Goal: Entertainment & Leisure: Consume media (video, audio)

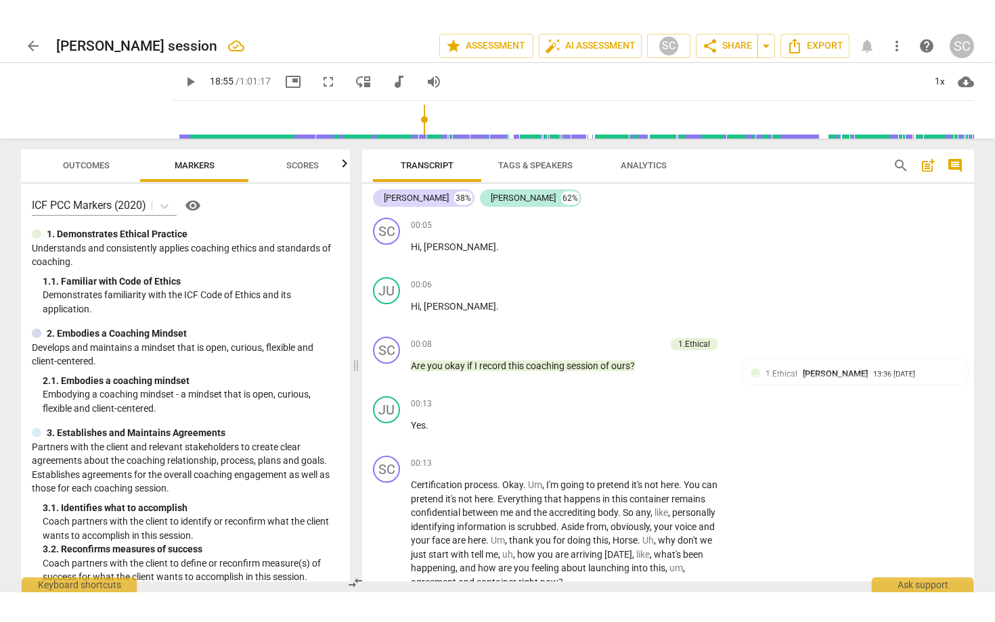
scroll to position [4574, 0]
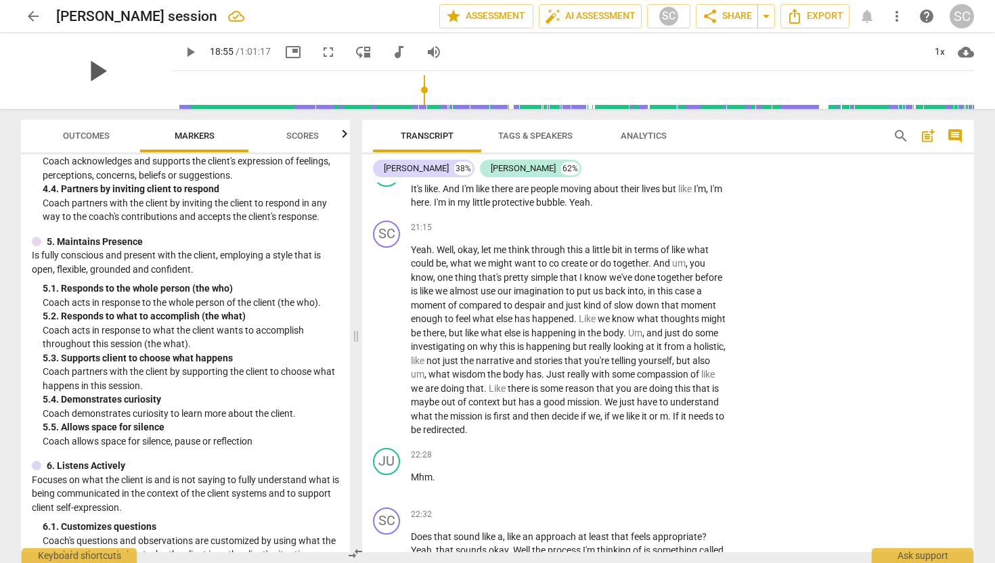
click at [95, 74] on span "play_arrow" at bounding box center [96, 70] width 35 height 35
click at [147, 104] on div "pause" at bounding box center [97, 71] width 152 height 76
click at [320, 49] on span "fullscreen" at bounding box center [328, 52] width 16 height 16
type input "1135"
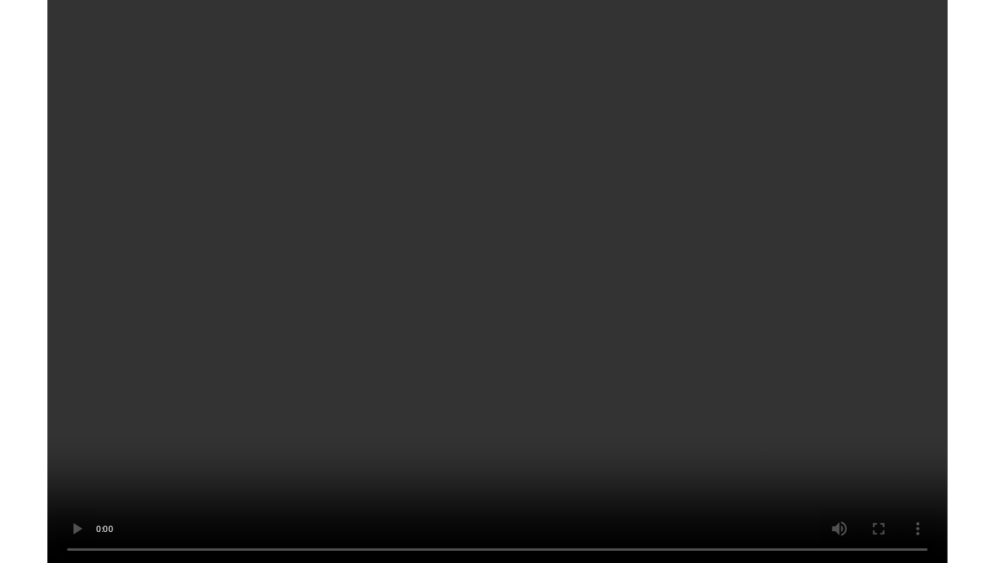
scroll to position [5778, 0]
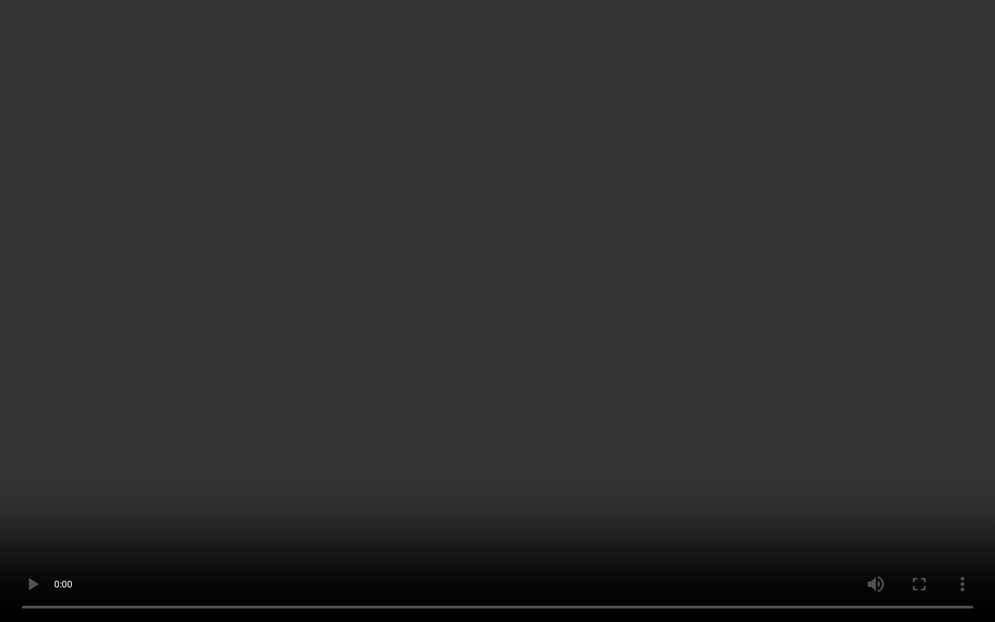
click at [599, 476] on video at bounding box center [497, 311] width 995 height 622
type input "1567"
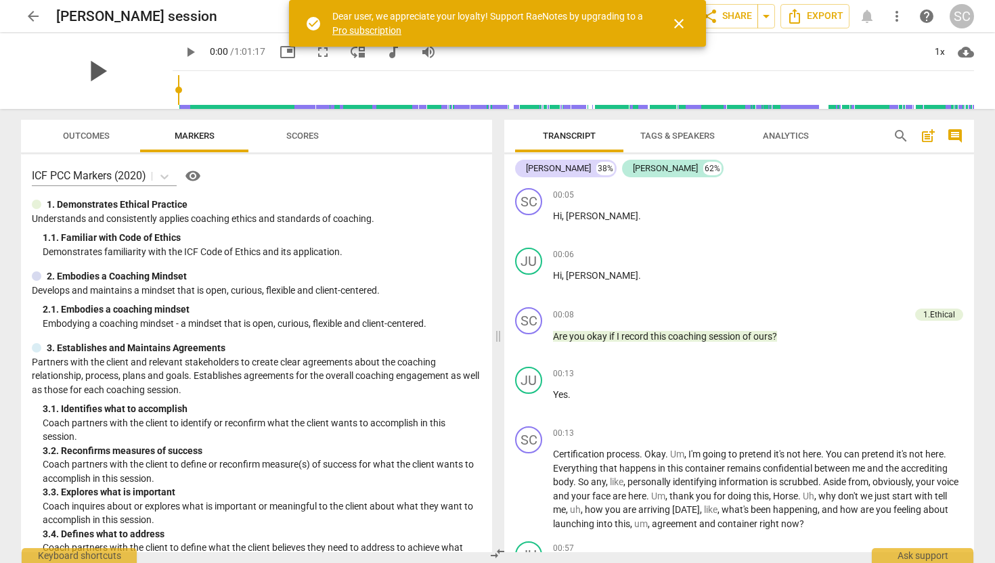
click at [89, 62] on span "play_arrow" at bounding box center [96, 70] width 35 height 35
drag, startPoint x: 162, startPoint y: 89, endPoint x: 292, endPoint y: 88, distance: 129.2
click at [292, 88] on input "range" at bounding box center [576, 89] width 796 height 43
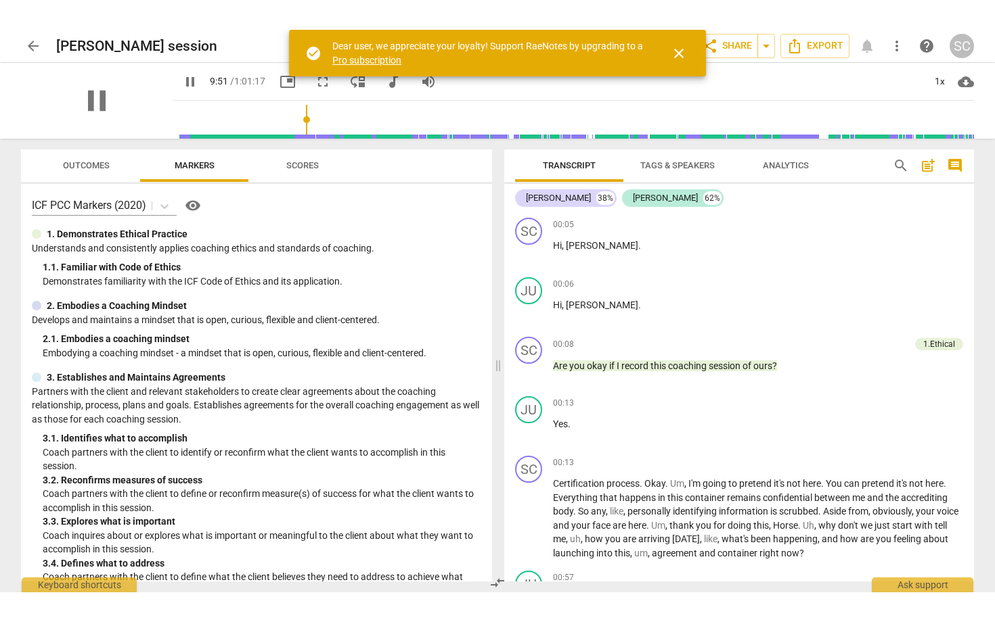
scroll to position [1677, 0]
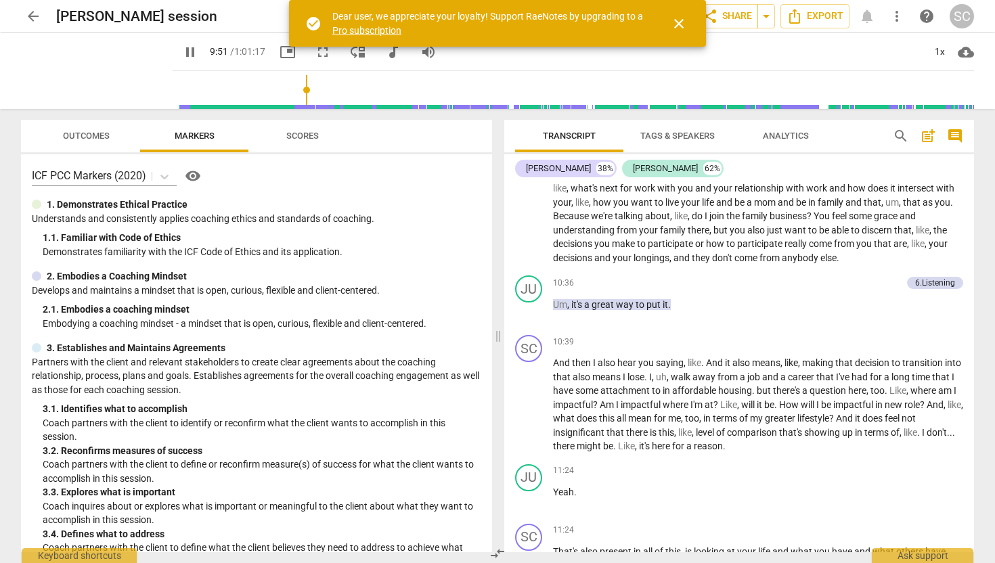
click at [182, 53] on span "pause" at bounding box center [190, 52] width 16 height 16
drag, startPoint x: 294, startPoint y: 91, endPoint x: 369, endPoint y: 91, distance: 75.1
click at [369, 91] on input "range" at bounding box center [576, 89] width 796 height 43
click at [182, 53] on span "play_arrow" at bounding box center [190, 52] width 16 height 16
click at [182, 53] on span "pause" at bounding box center [190, 52] width 16 height 16
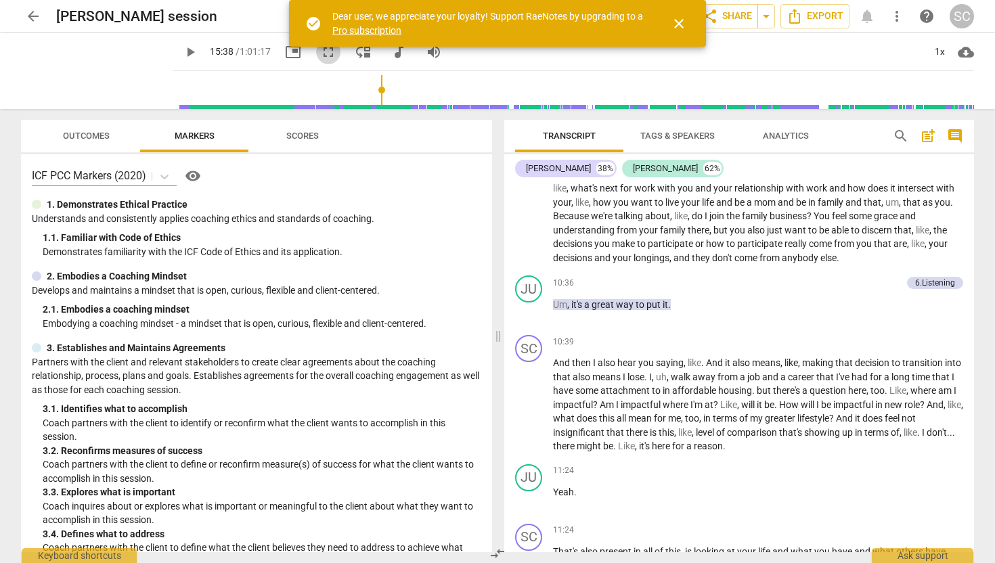
click at [320, 54] on span "fullscreen" at bounding box center [328, 52] width 16 height 16
type input "939"
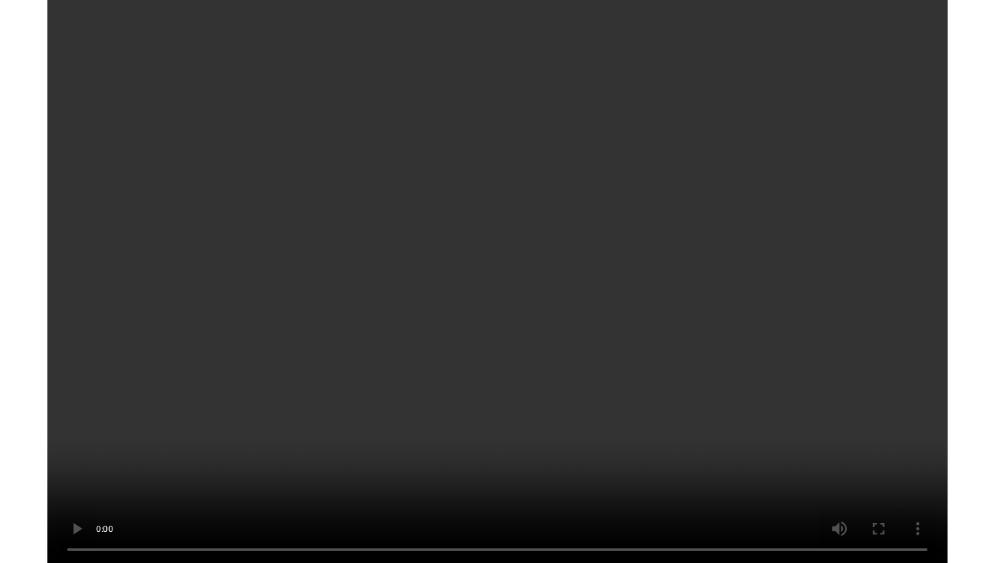
scroll to position [1935, 0]
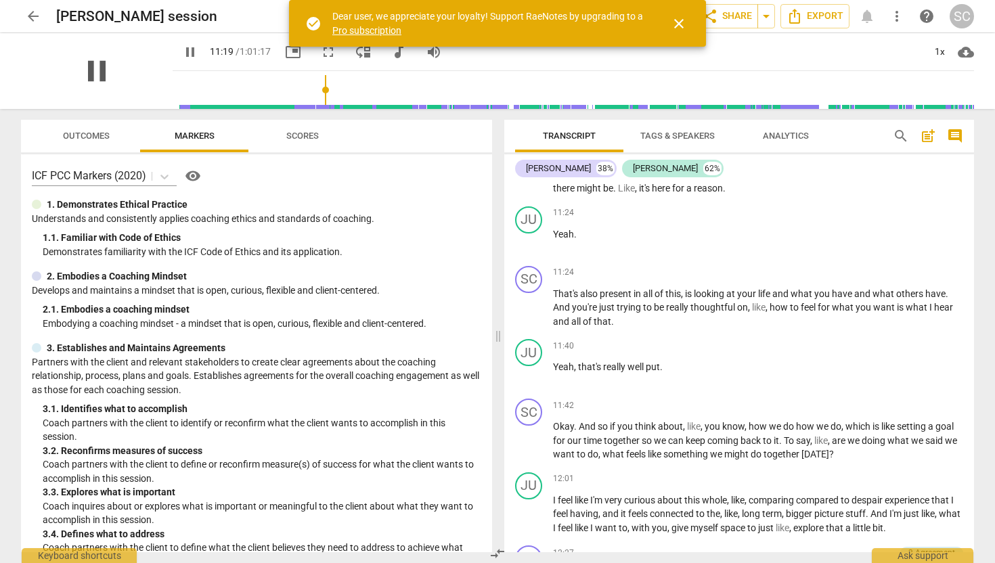
click at [85, 70] on span "pause" at bounding box center [96, 70] width 35 height 35
type input "679"
click at [27, 10] on span "arrow_back" at bounding box center [33, 16] width 16 height 16
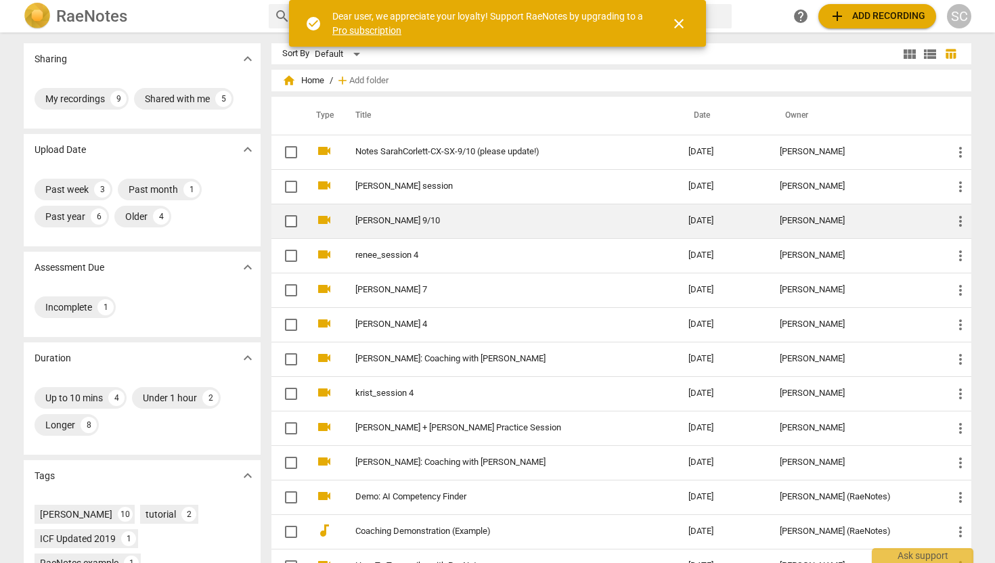
click at [366, 227] on td "[PERSON_NAME] 9/10" at bounding box center [508, 221] width 338 height 35
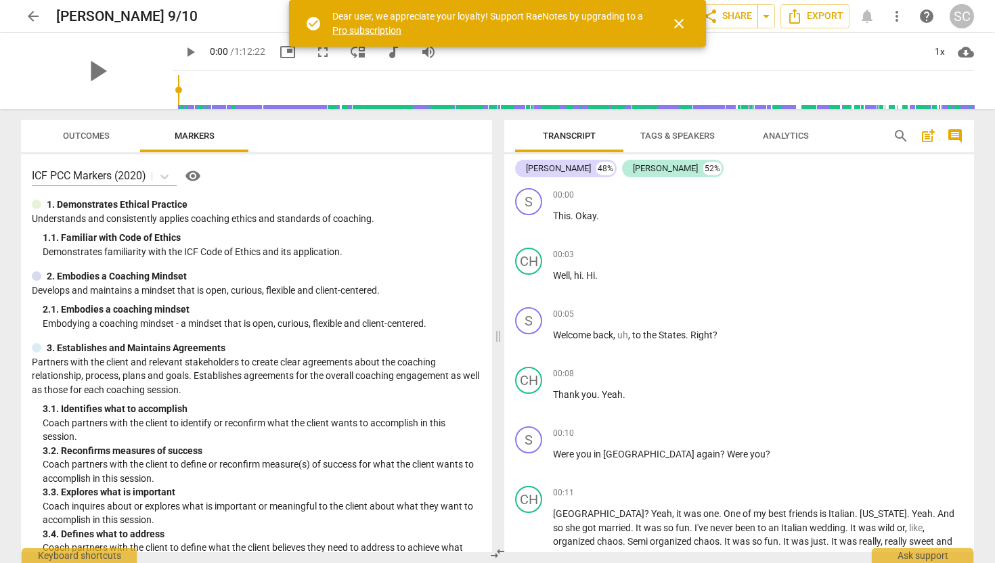
click at [116, 69] on div "play_arrow" at bounding box center [97, 71] width 152 height 76
click at [89, 67] on span "play_arrow" at bounding box center [96, 70] width 35 height 35
drag, startPoint x: 164, startPoint y: 86, endPoint x: 345, endPoint y: 87, distance: 180.6
click at [345, 87] on input "range" at bounding box center [576, 89] width 796 height 43
click at [320, 54] on span "fullscreen" at bounding box center [328, 52] width 16 height 16
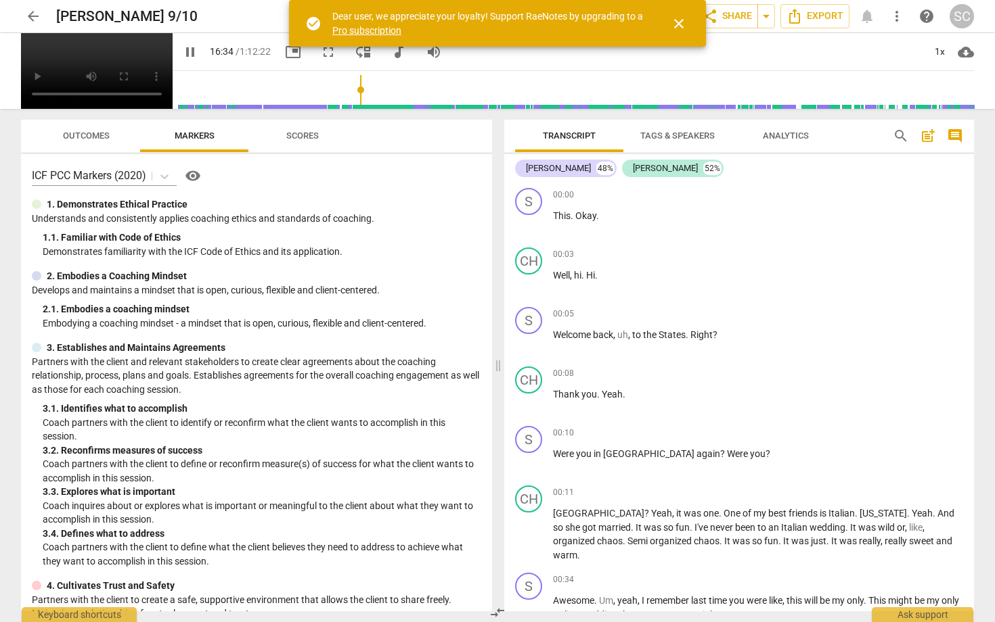
type input "995"
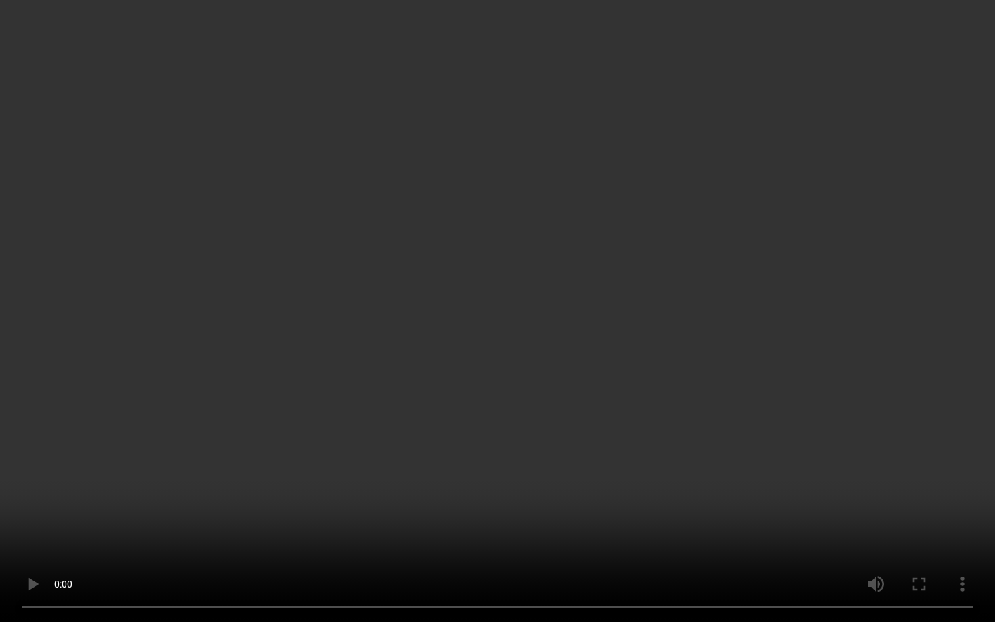
type input "1061"
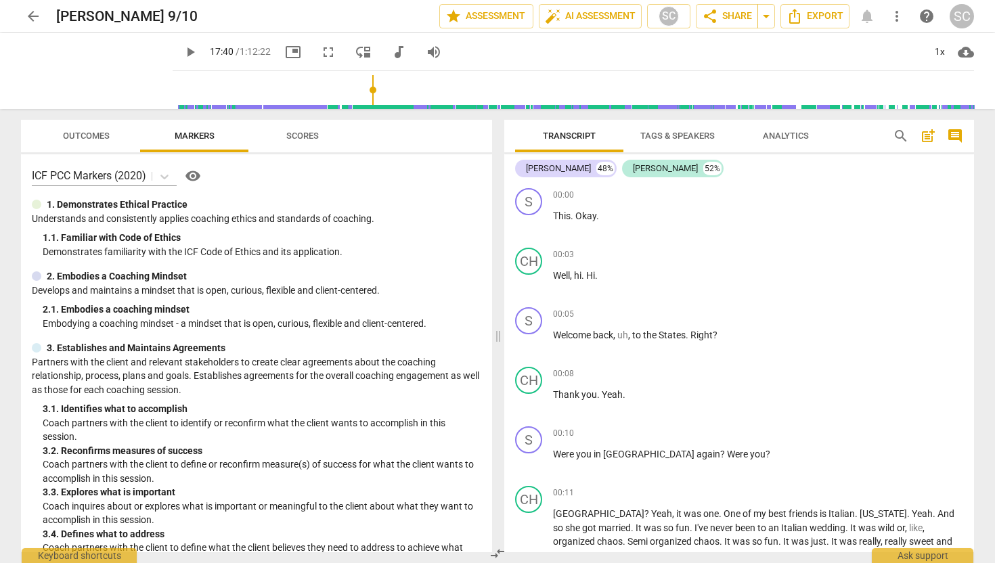
click at [35, 19] on span "arrow_back" at bounding box center [33, 16] width 16 height 16
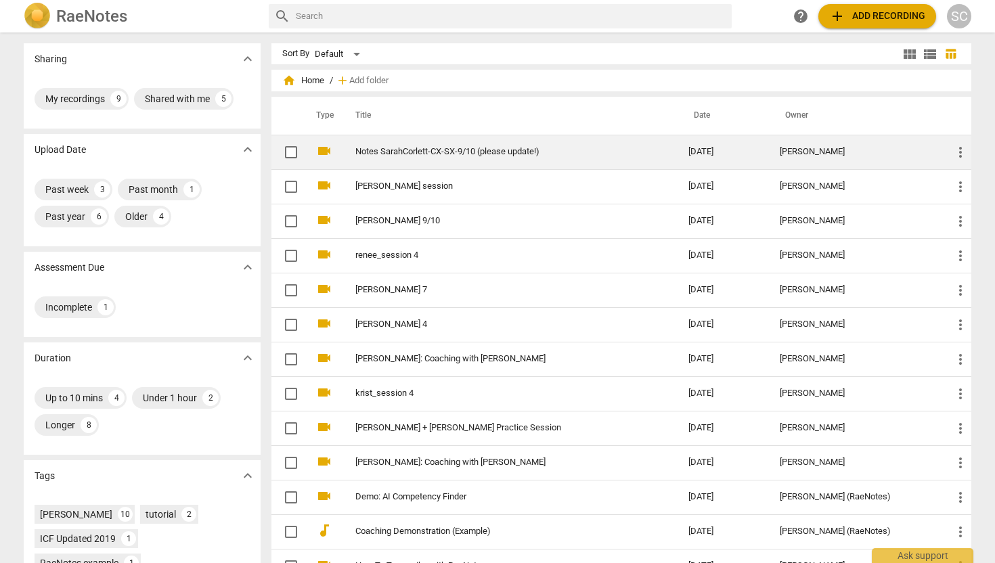
click at [488, 155] on link "Notes SarahCorlett-CX-SX-9/10 (please update!)" at bounding box center [497, 152] width 284 height 10
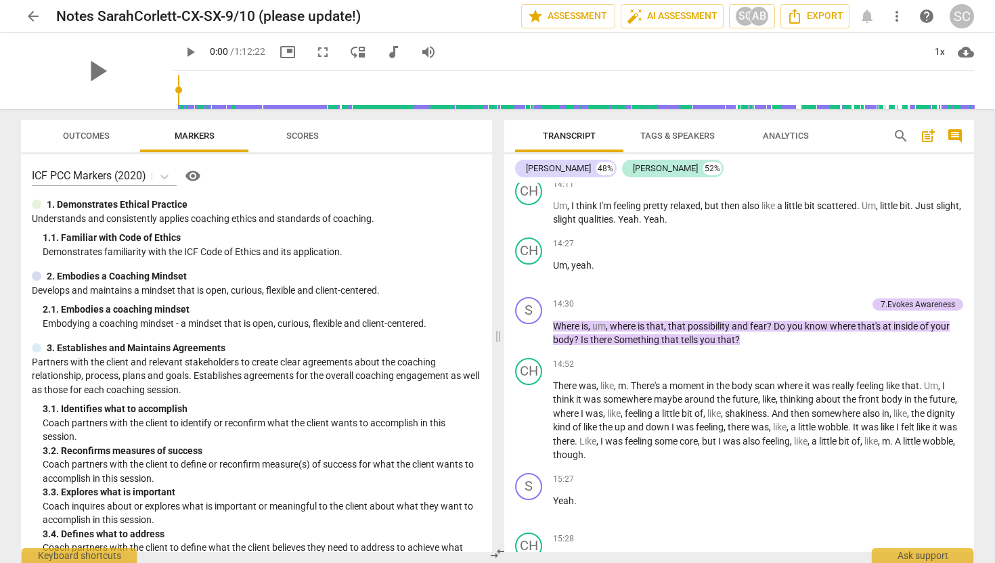
scroll to position [4061, 0]
click at [41, 12] on span "arrow_back" at bounding box center [33, 16] width 24 height 16
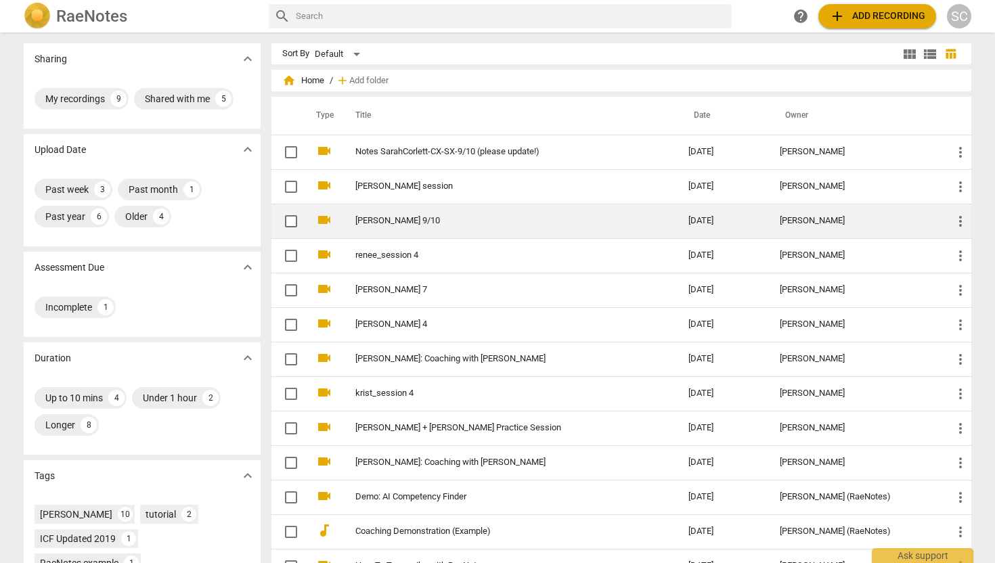
click at [377, 225] on link "[PERSON_NAME] 9/10" at bounding box center [497, 221] width 284 height 10
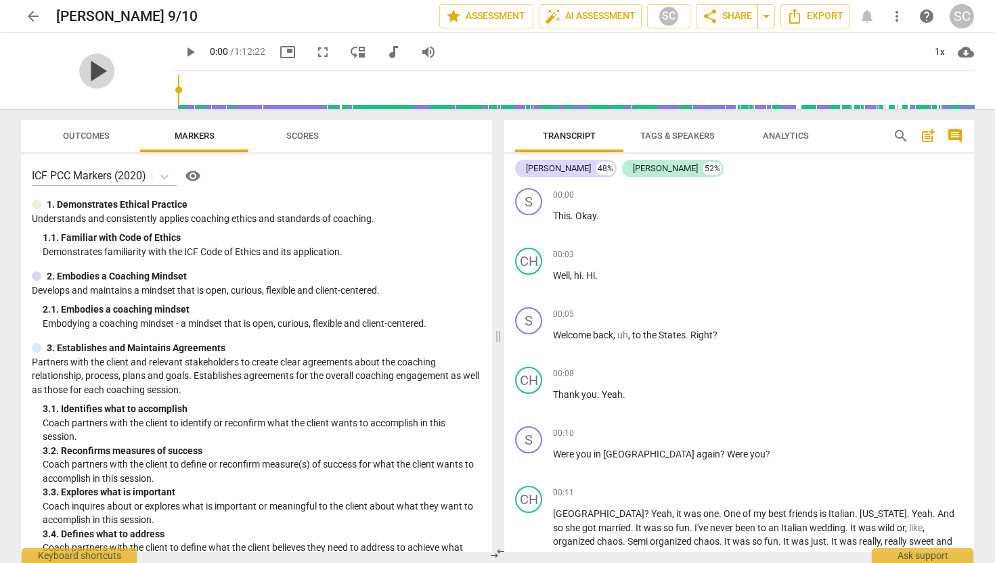
click at [93, 73] on span "play_arrow" at bounding box center [96, 70] width 35 height 35
click at [88, 71] on span "pause" at bounding box center [96, 70] width 35 height 35
type input "5"
click at [32, 11] on span "arrow_back" at bounding box center [33, 16] width 16 height 16
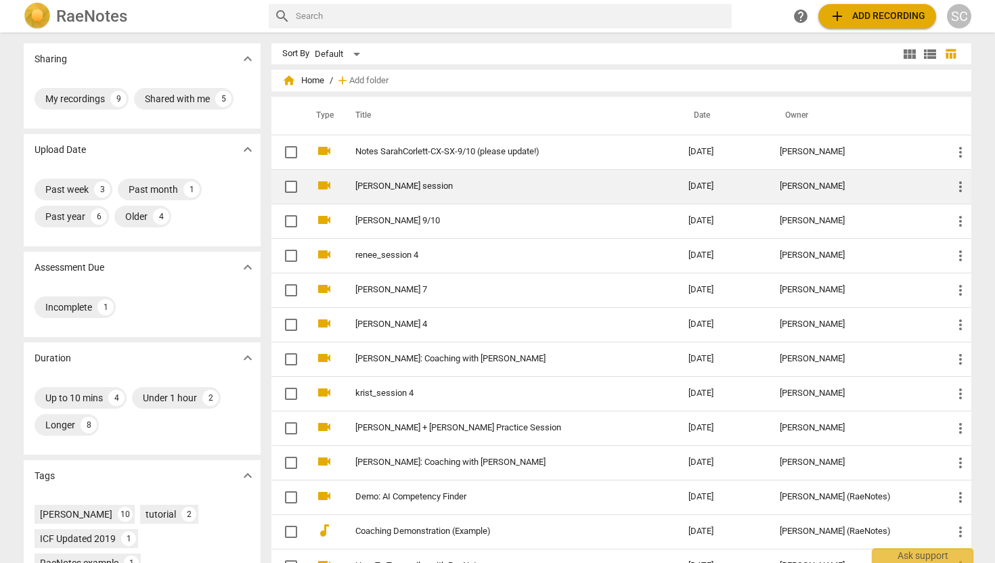
click at [387, 181] on link "[PERSON_NAME] session" at bounding box center [497, 186] width 284 height 10
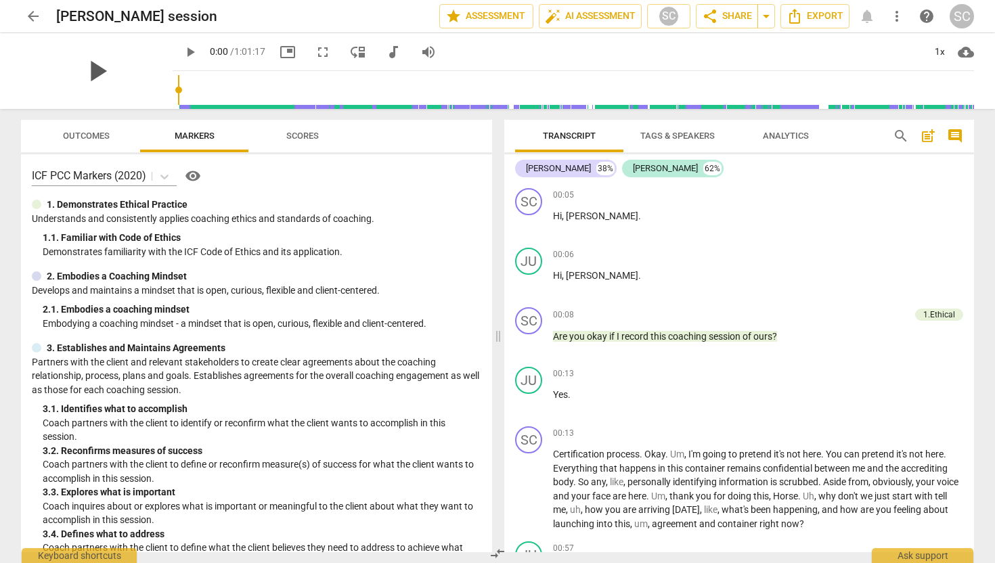
click at [91, 72] on span "play_arrow" at bounding box center [96, 70] width 35 height 35
click at [315, 55] on span "fullscreen" at bounding box center [323, 52] width 16 height 16
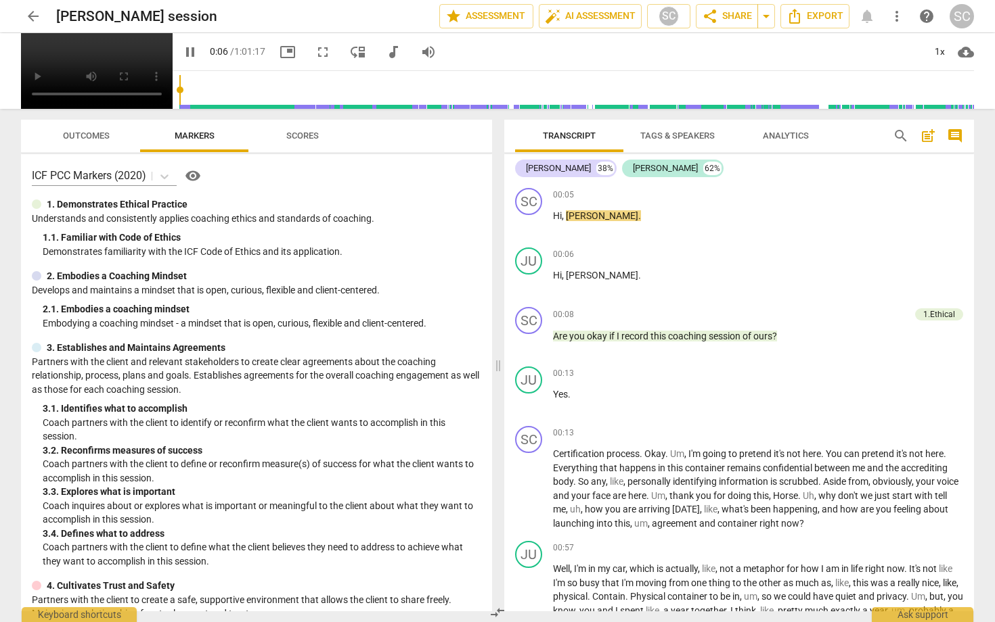
type input "7"
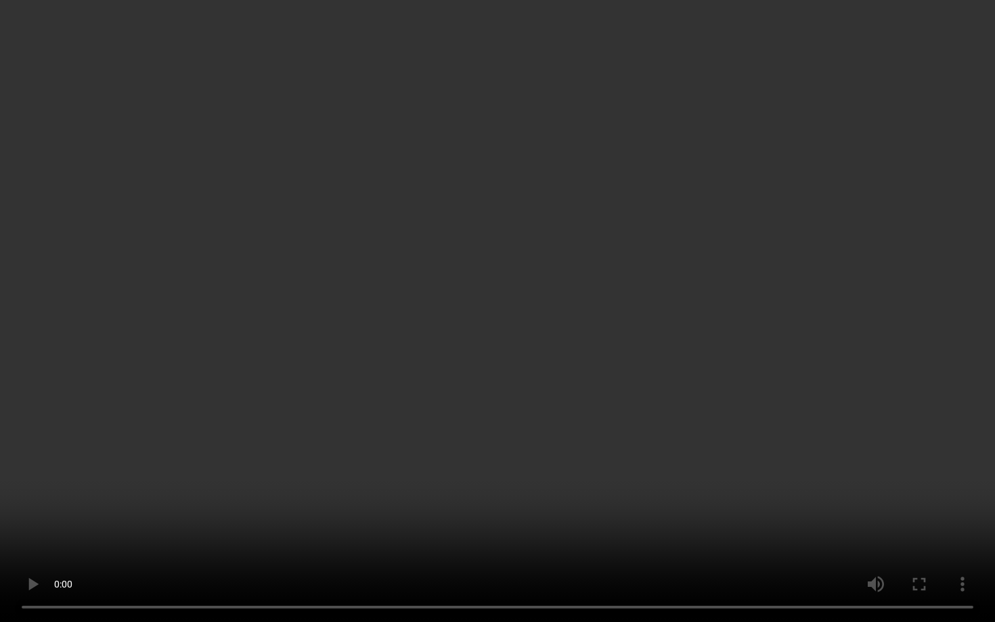
type input "907"
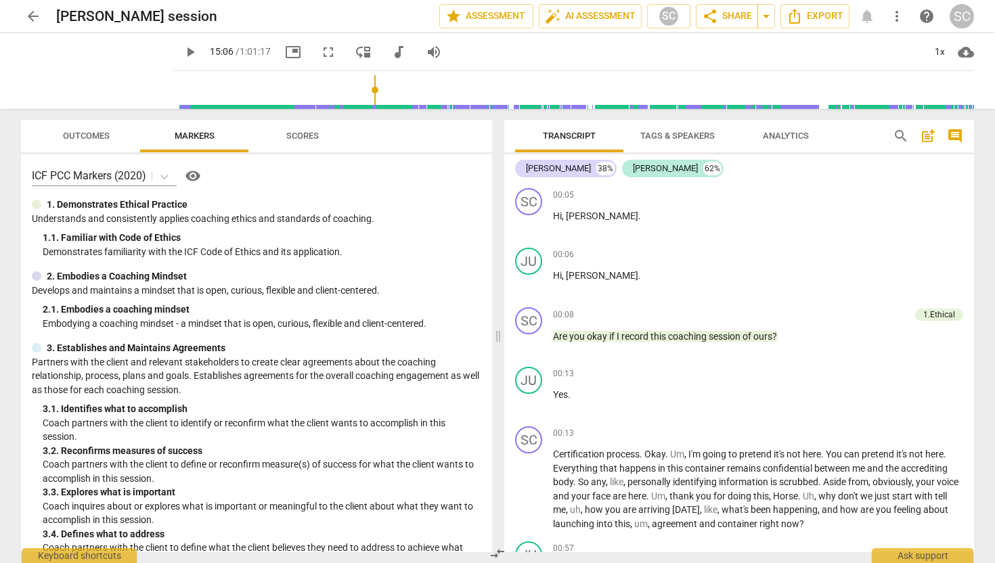
click at [39, 15] on span "arrow_back" at bounding box center [33, 16] width 16 height 16
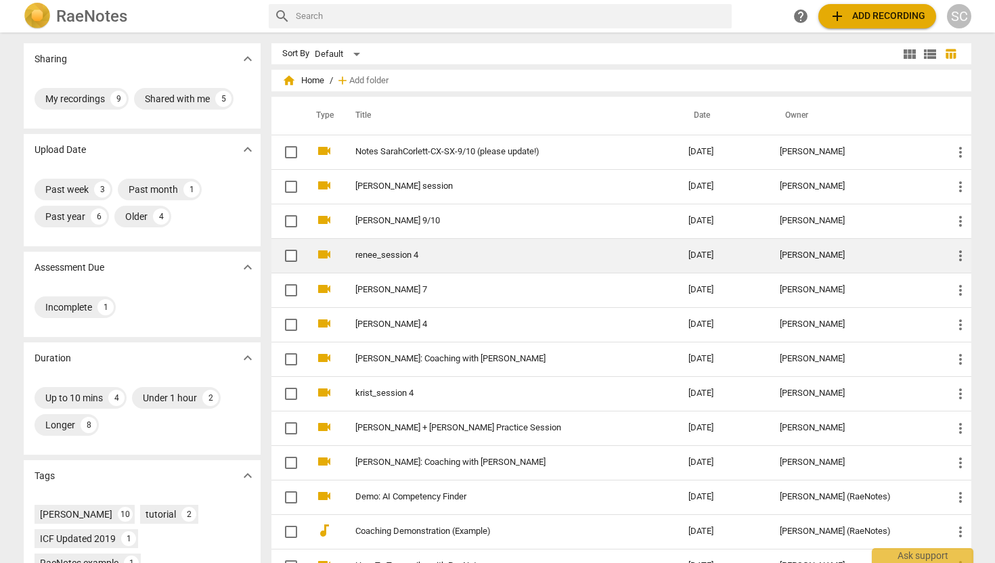
click at [421, 256] on link "renee_session 4" at bounding box center [497, 255] width 284 height 10
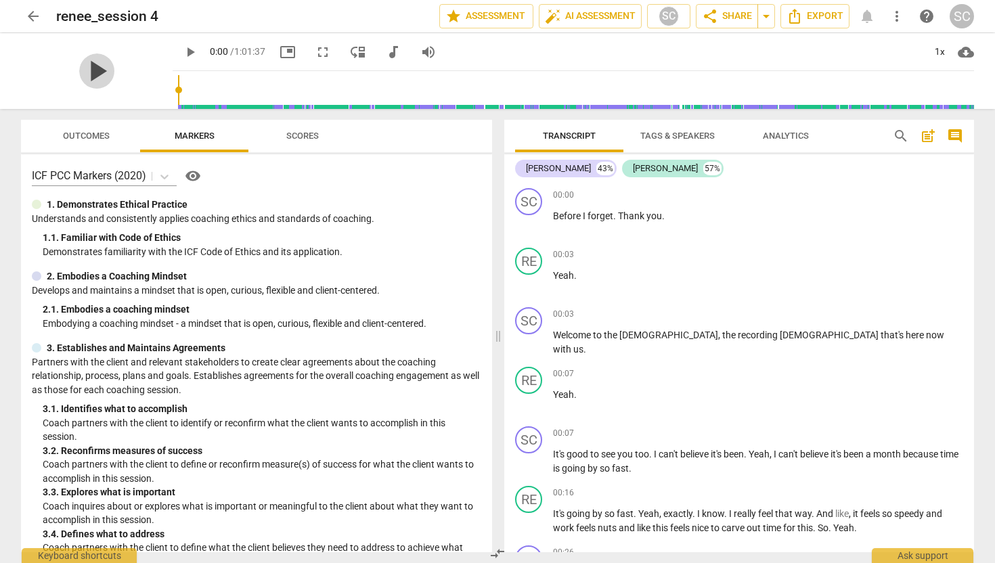
click at [90, 72] on span "play_arrow" at bounding box center [96, 70] width 35 height 35
click at [237, 85] on input "range" at bounding box center [576, 89] width 796 height 43
click at [315, 51] on span "fullscreen" at bounding box center [323, 52] width 16 height 16
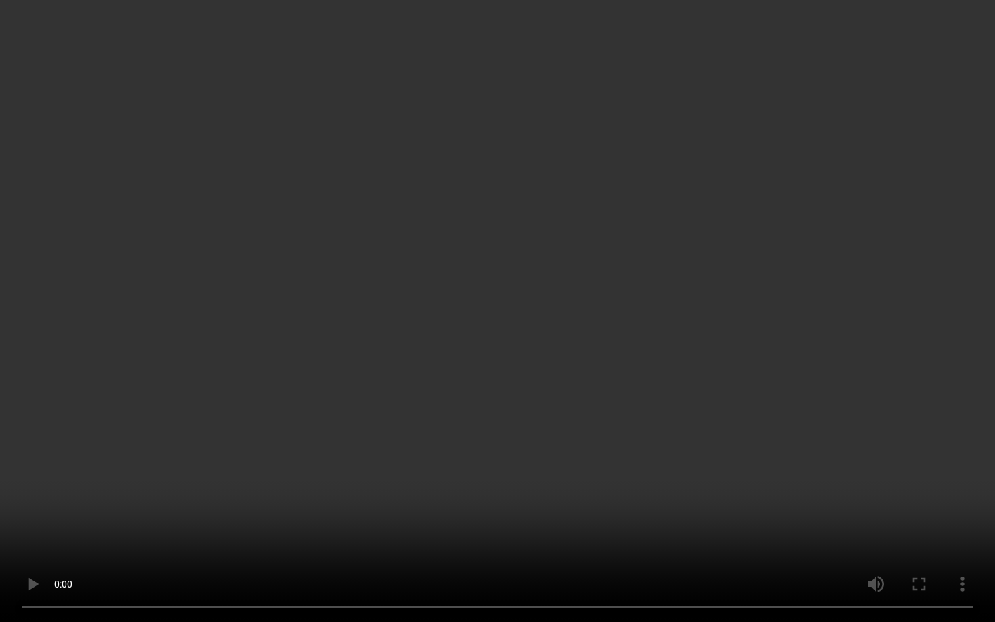
type input "352"
type input "3417"
